Goal: Navigation & Orientation: Find specific page/section

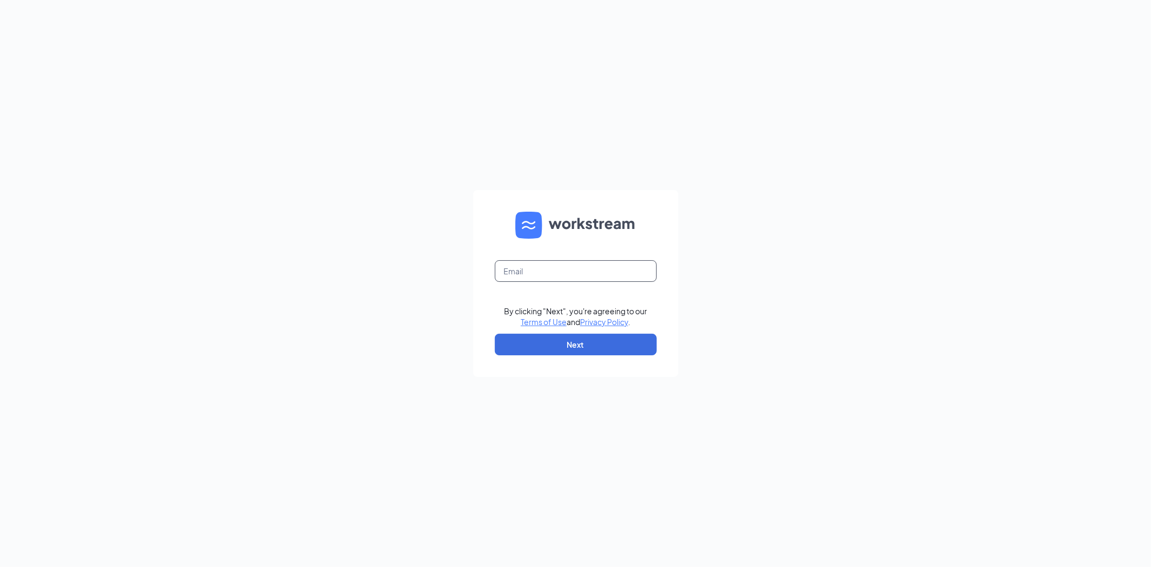
click at [560, 272] on input "text" at bounding box center [576, 271] width 162 height 22
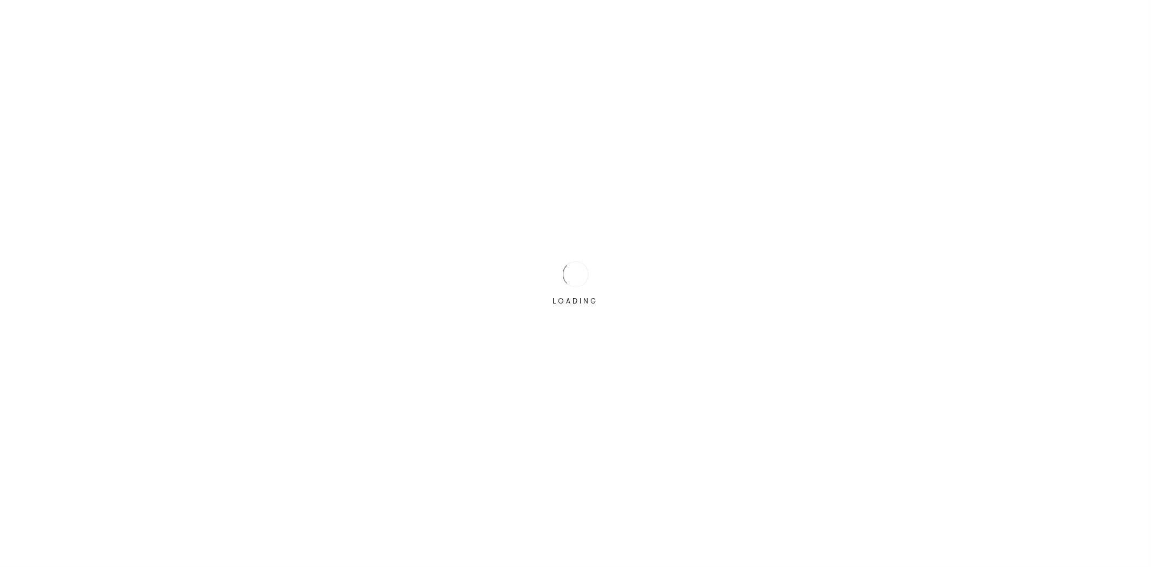
click at [568, 272] on div at bounding box center [575, 274] width 33 height 33
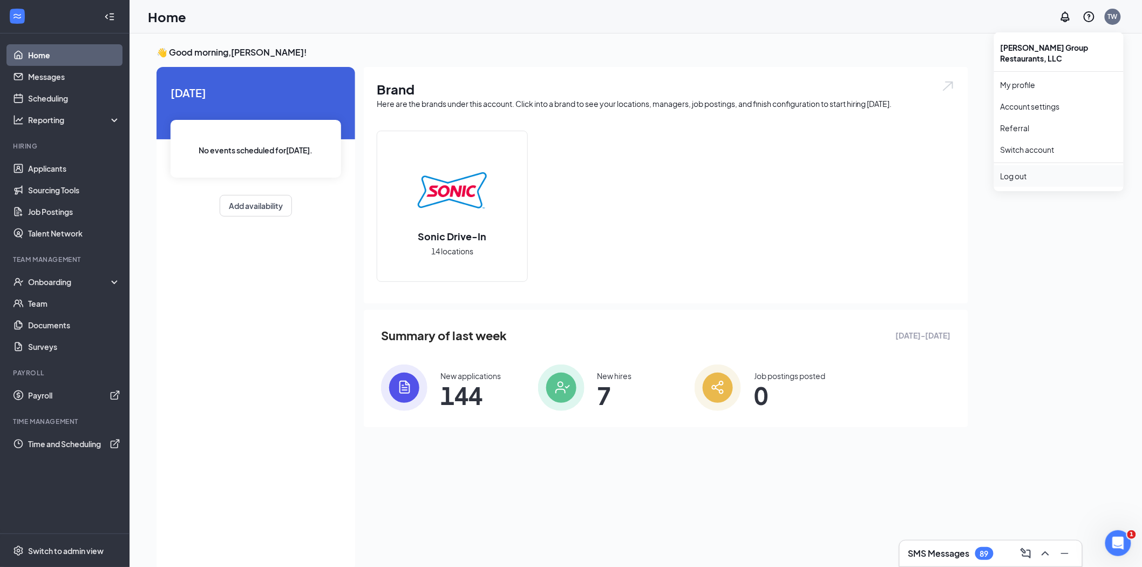
click at [1029, 171] on div "Log out" at bounding box center [1059, 176] width 117 height 11
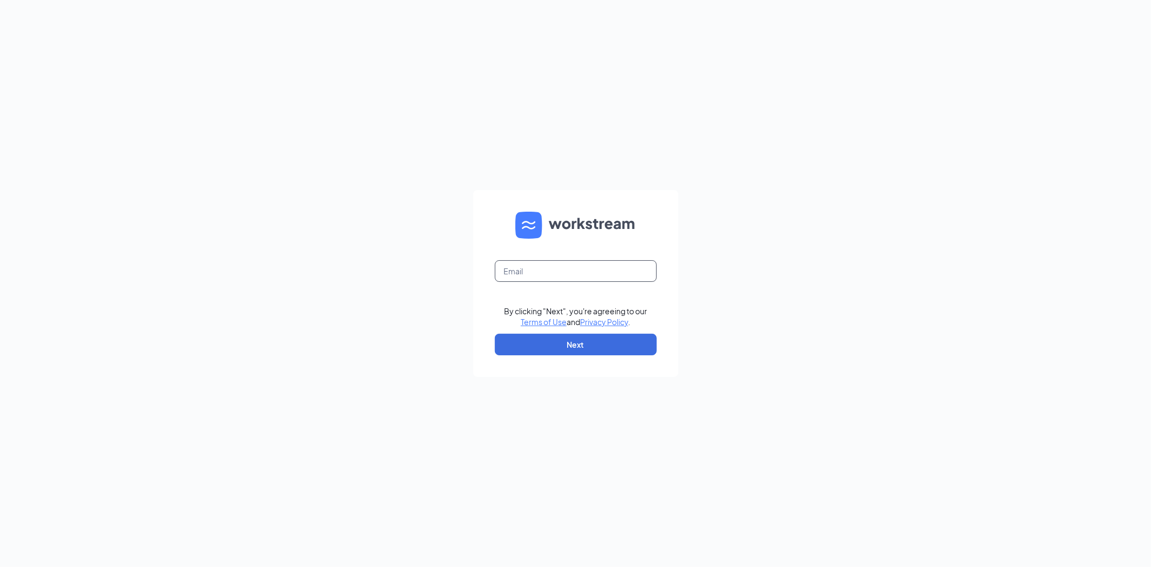
click at [543, 271] on input "text" at bounding box center [576, 271] width 162 height 22
type input "homer@bgrsonics.com"
click at [598, 334] on button "Next" at bounding box center [576, 345] width 162 height 22
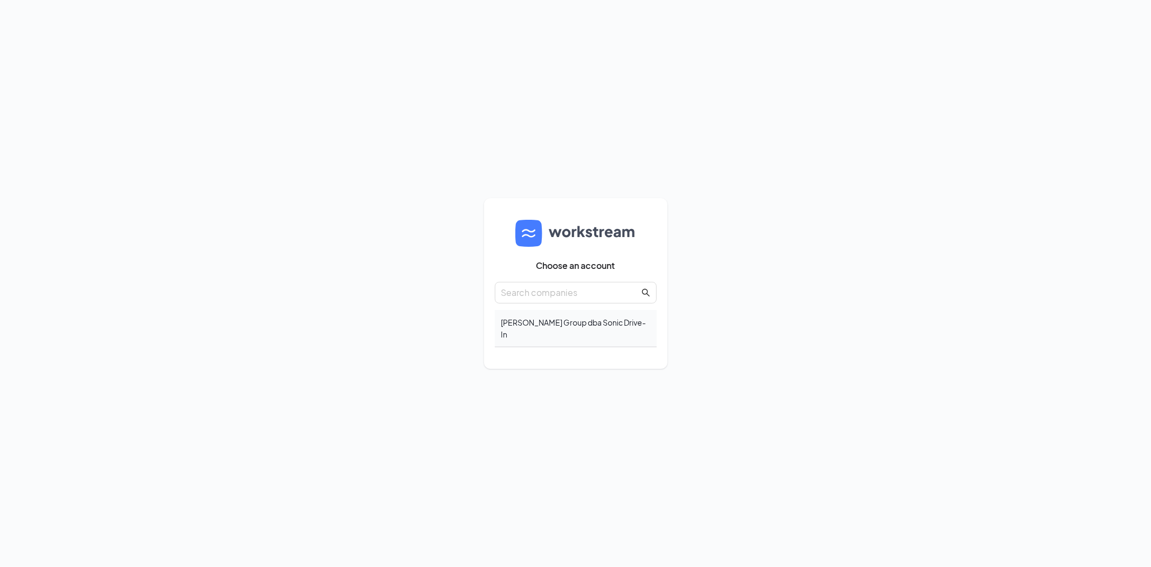
click at [550, 331] on div "Homer Group dba Sonic Drive-In" at bounding box center [576, 328] width 162 height 37
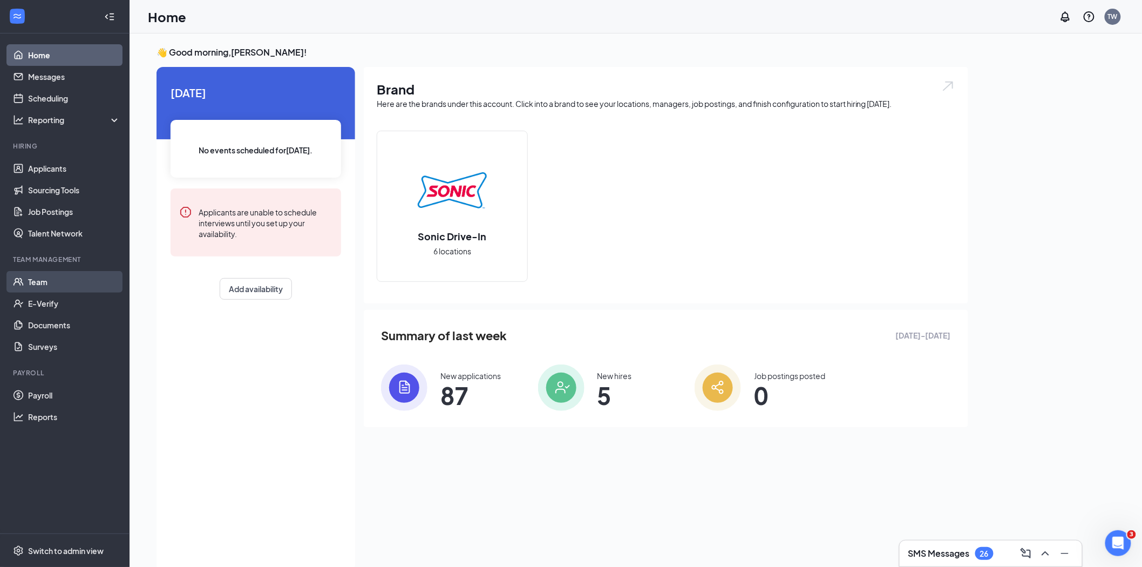
click at [51, 281] on link "Team" at bounding box center [74, 282] width 92 height 22
